Goal: Transaction & Acquisition: Purchase product/service

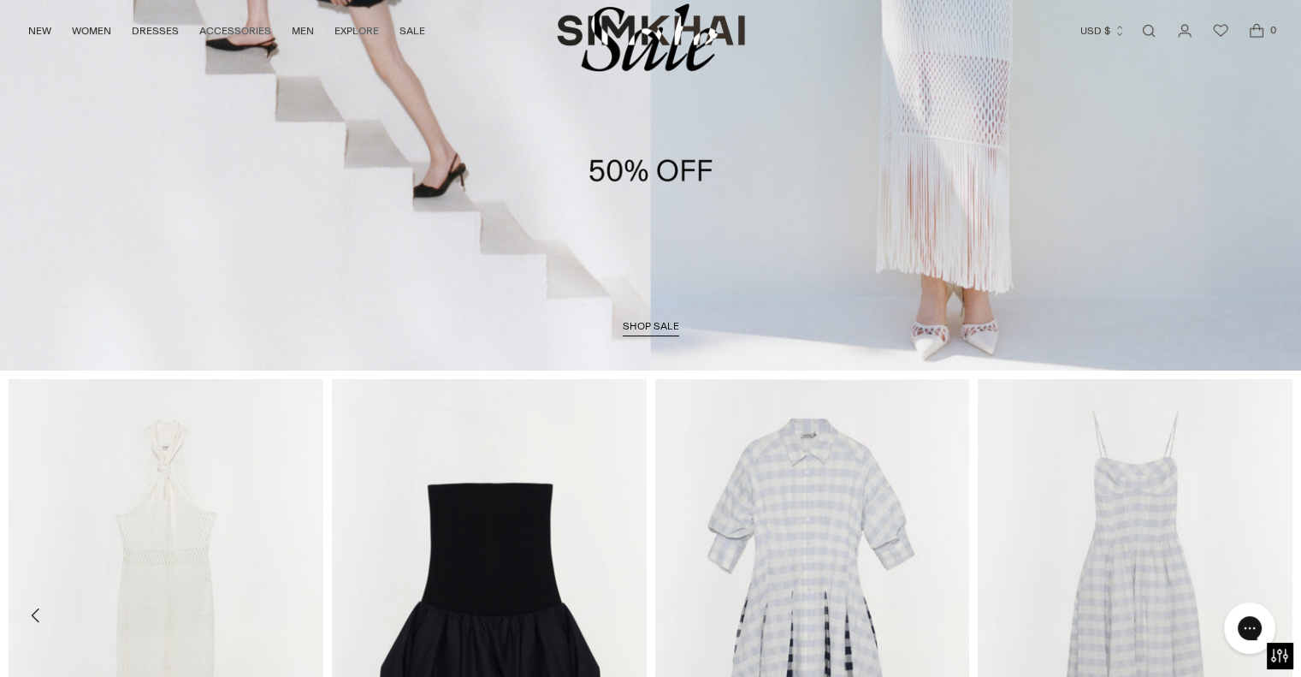
click at [662, 321] on span "shop sale" at bounding box center [651, 326] width 56 height 12
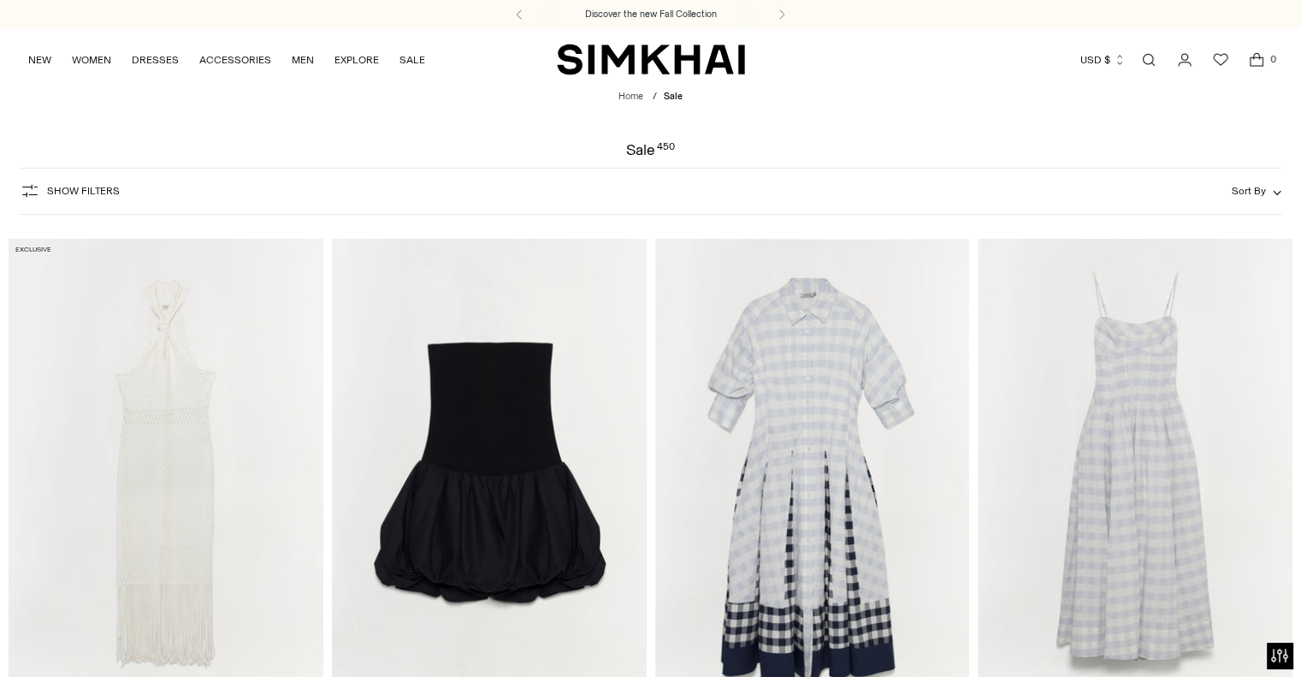
click at [57, 191] on span "Show Filters" at bounding box center [83, 191] width 73 height 12
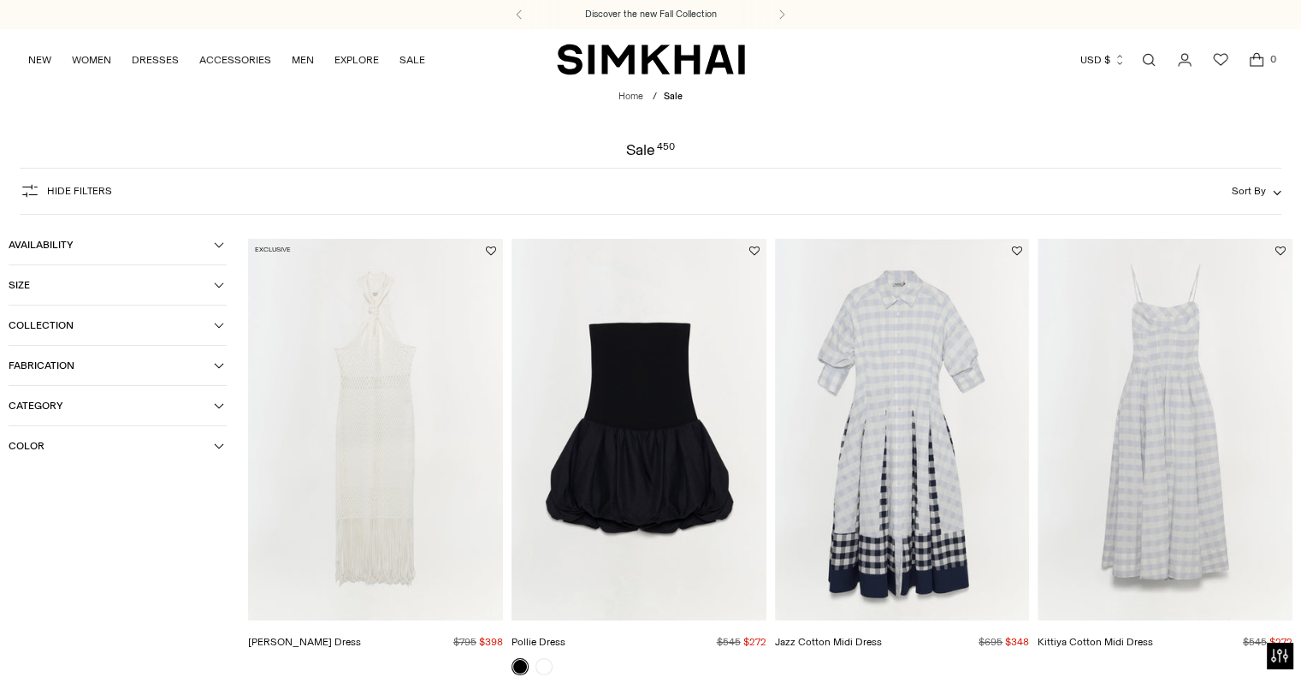
click at [49, 314] on button "Collection" at bounding box center [118, 324] width 218 height 39
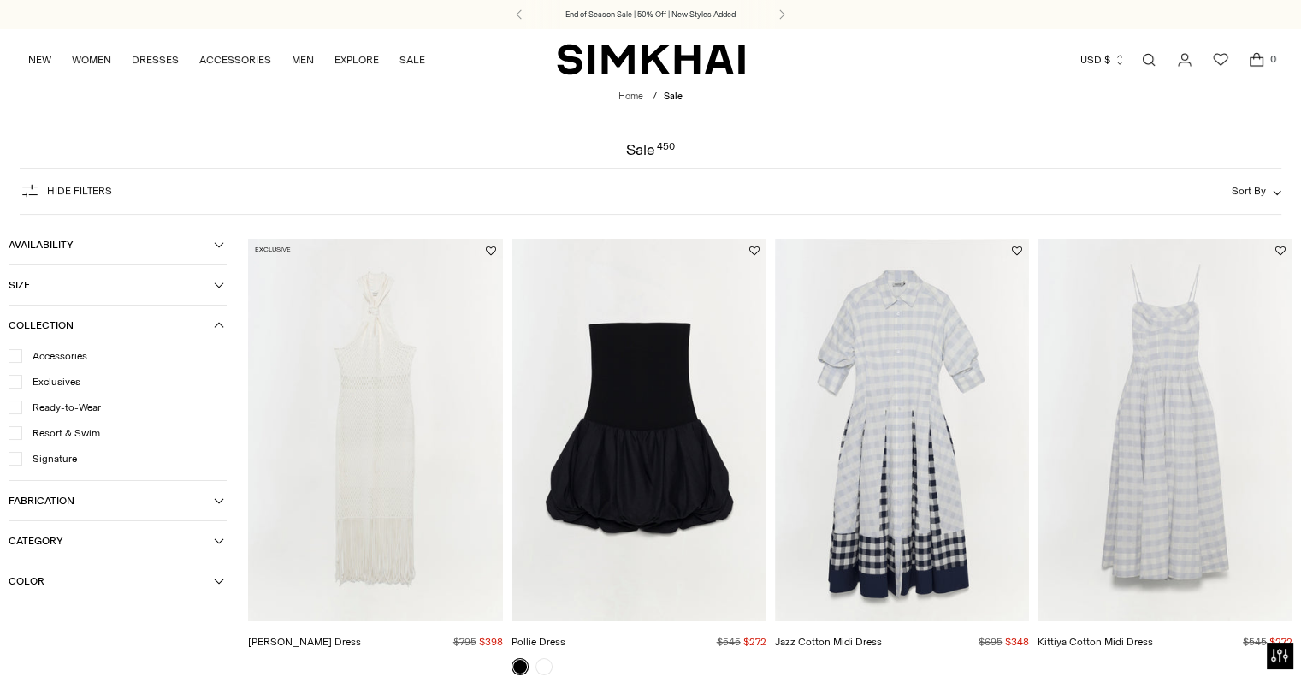
click at [49, 314] on button "Collection" at bounding box center [118, 324] width 218 height 39
click at [47, 407] on span "Category" at bounding box center [111, 406] width 205 height 12
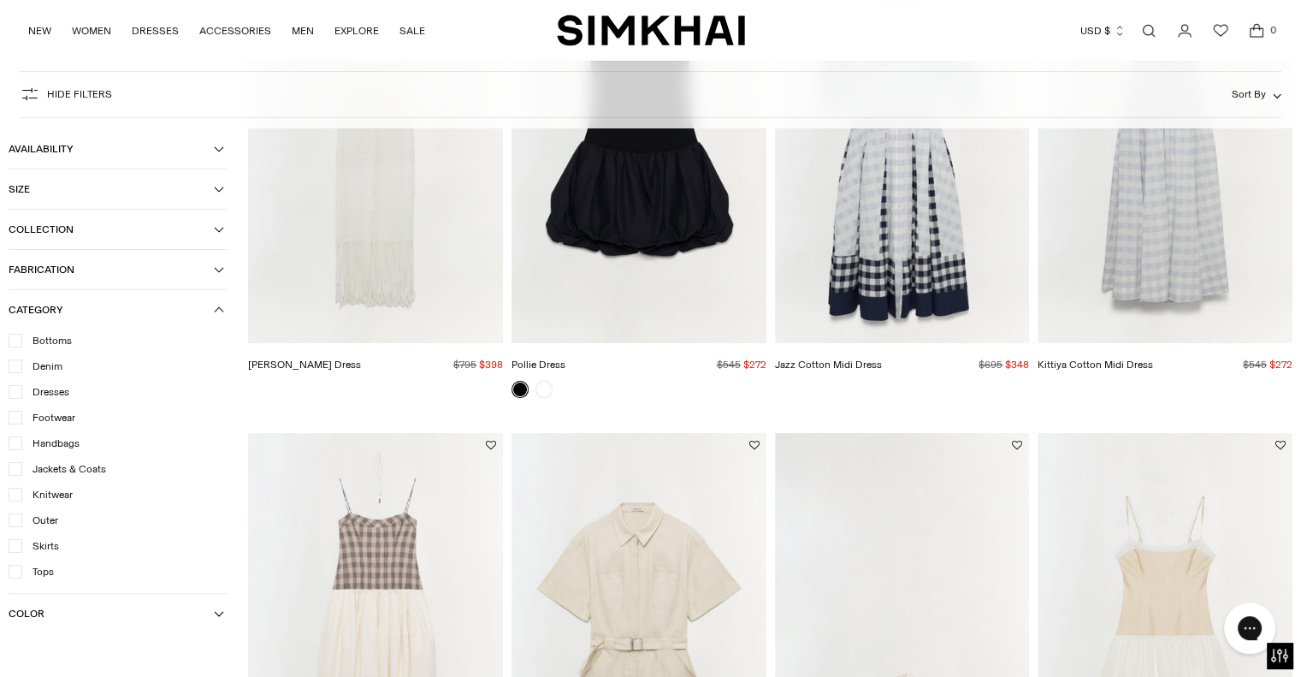
click at [40, 444] on span "Handbags" at bounding box center [50, 442] width 57 height 15
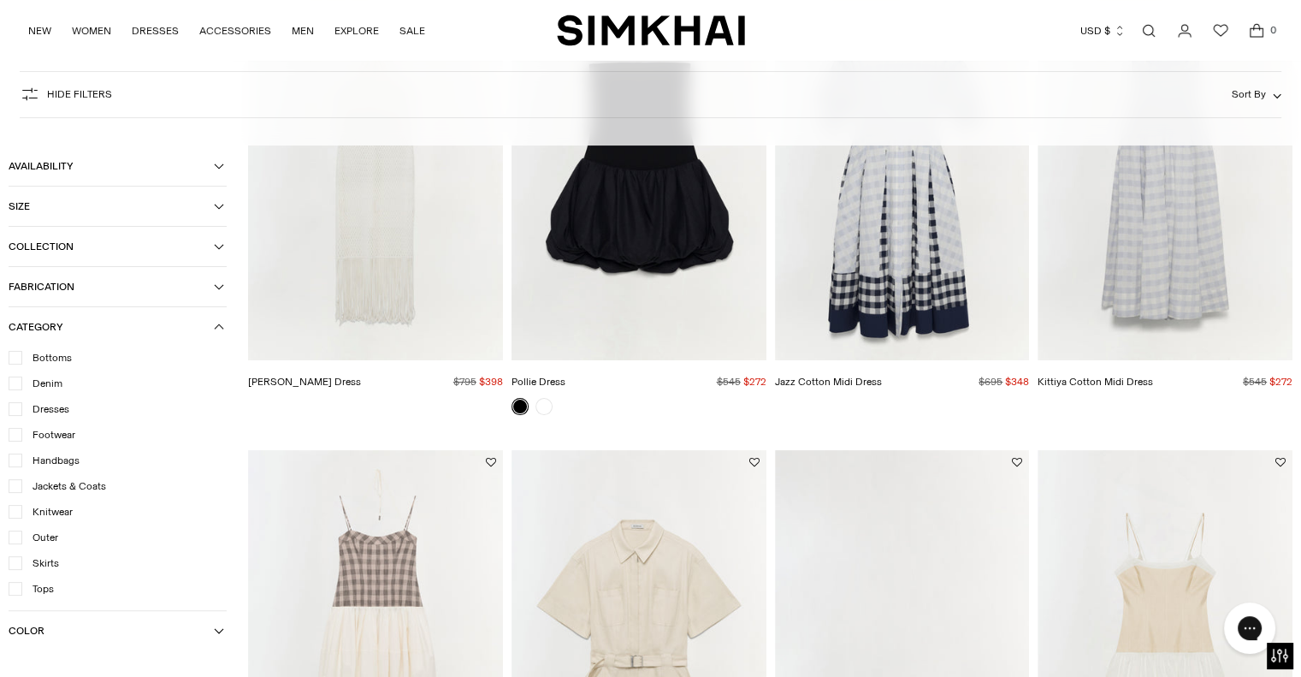
scroll to position [294, 0]
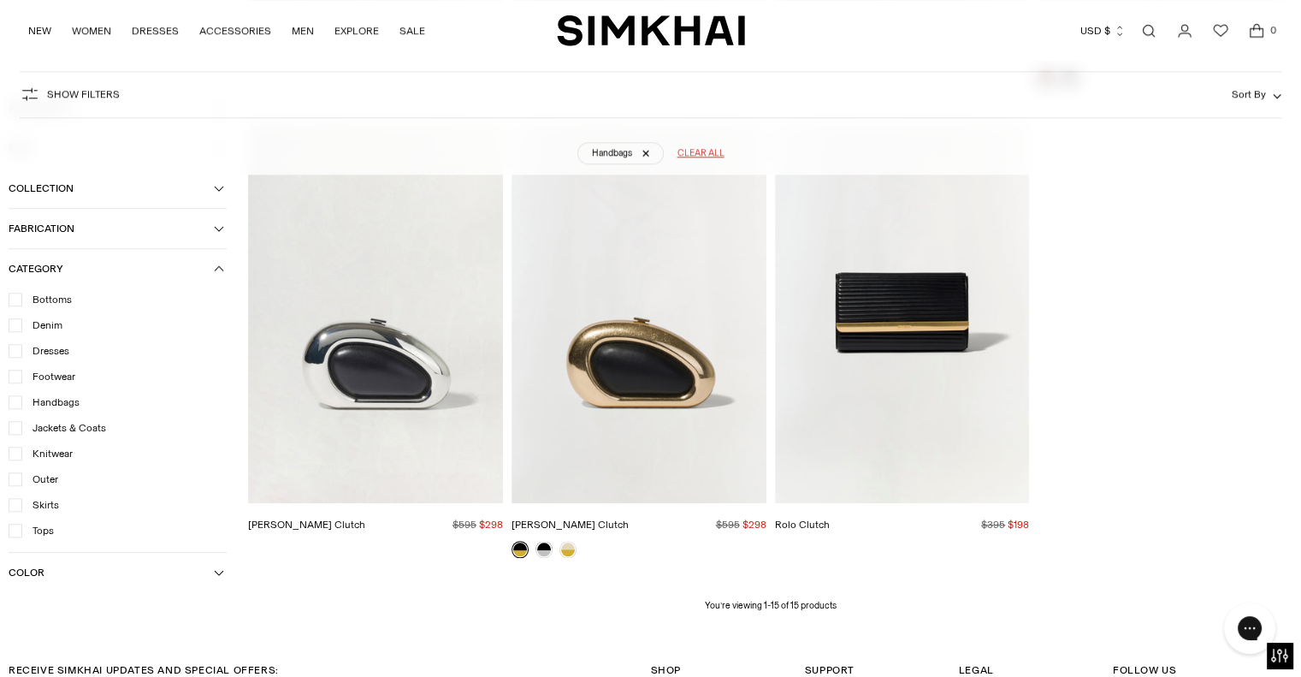
scroll to position [1851, 0]
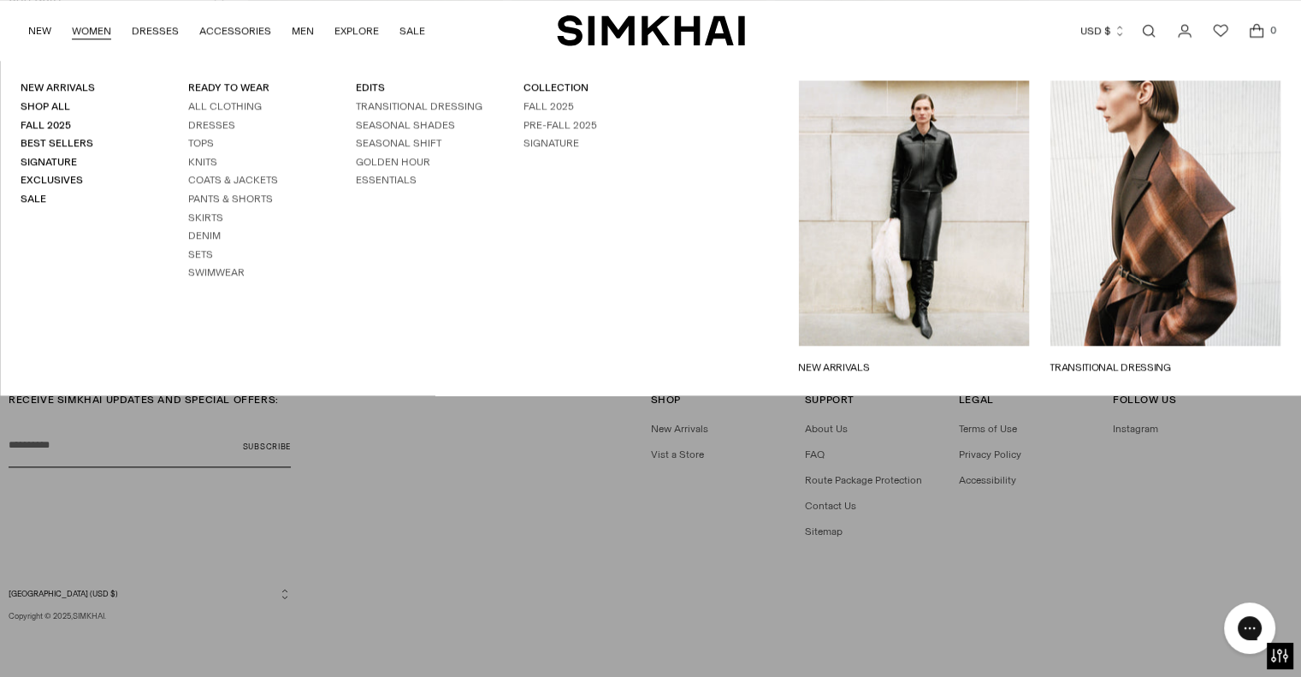
drag, startPoint x: 561, startPoint y: 335, endPoint x: 97, endPoint y: 22, distance: 559.8
click at [97, 22] on link "WOMEN" at bounding box center [91, 31] width 39 height 38
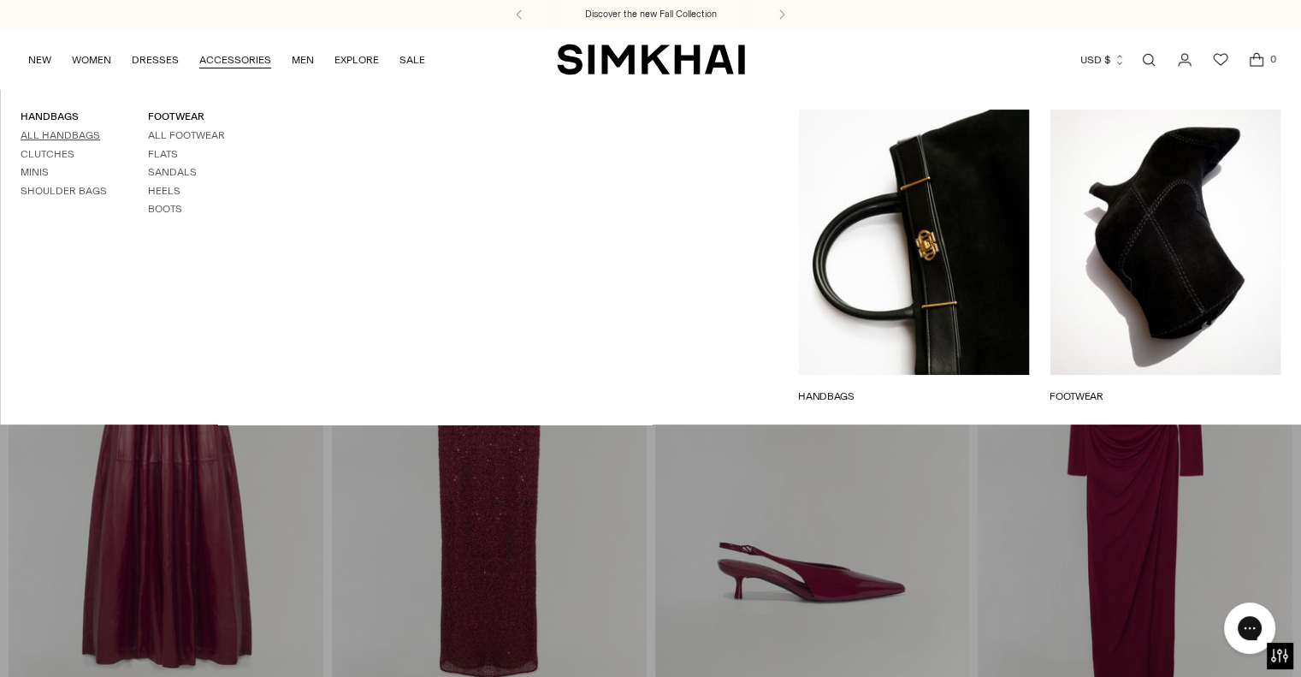
click at [69, 136] on link "All Handbags" at bounding box center [61, 135] width 80 height 12
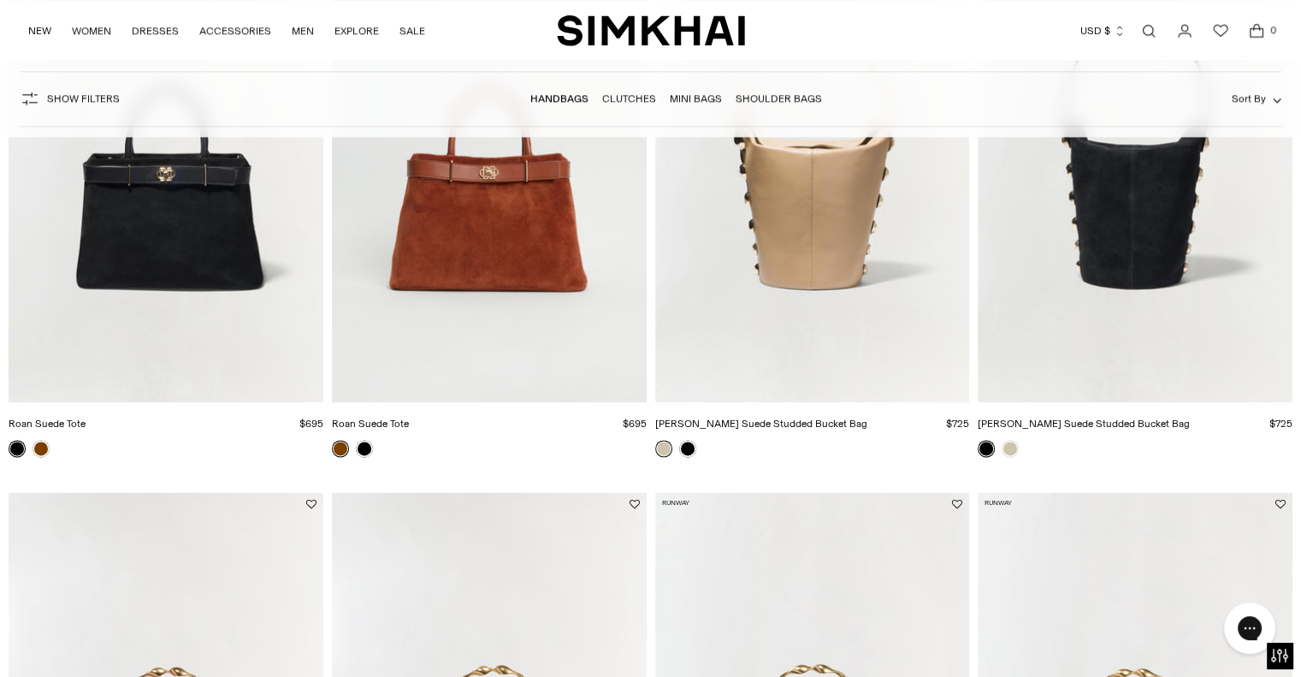
scroll to position [2004, 0]
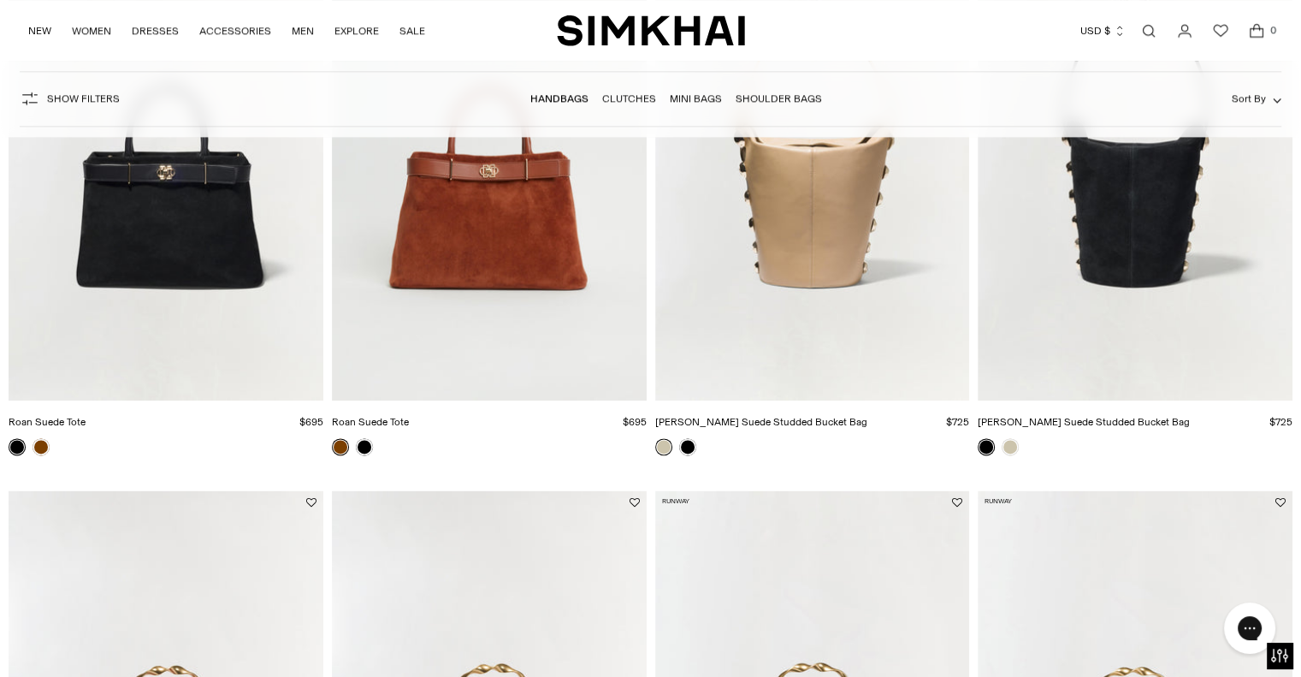
click at [0, 0] on img "Roan Suede Tote" at bounding box center [0, 0] width 0 height 0
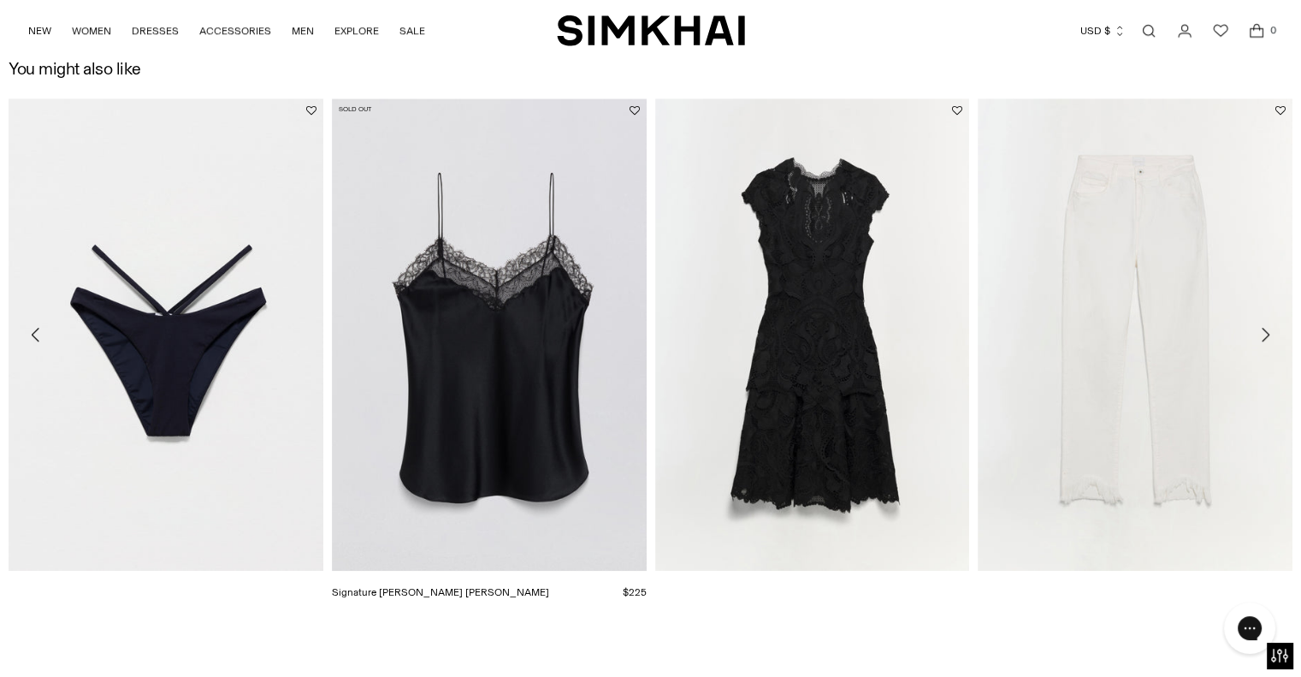
scroll to position [1417, 0]
